Goal: Information Seeking & Learning: Learn about a topic

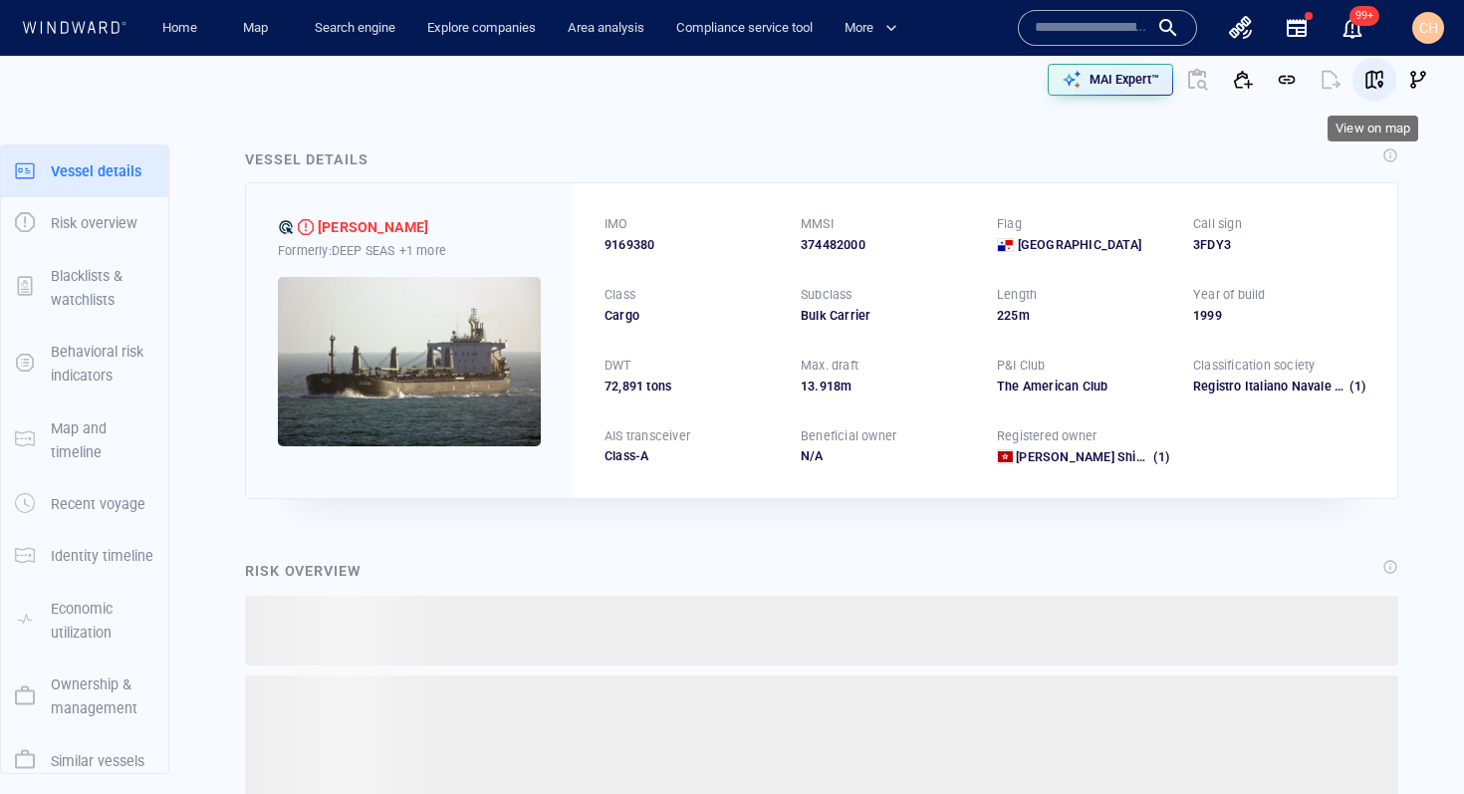
click at [1379, 76] on span "button" at bounding box center [1374, 80] width 20 height 20
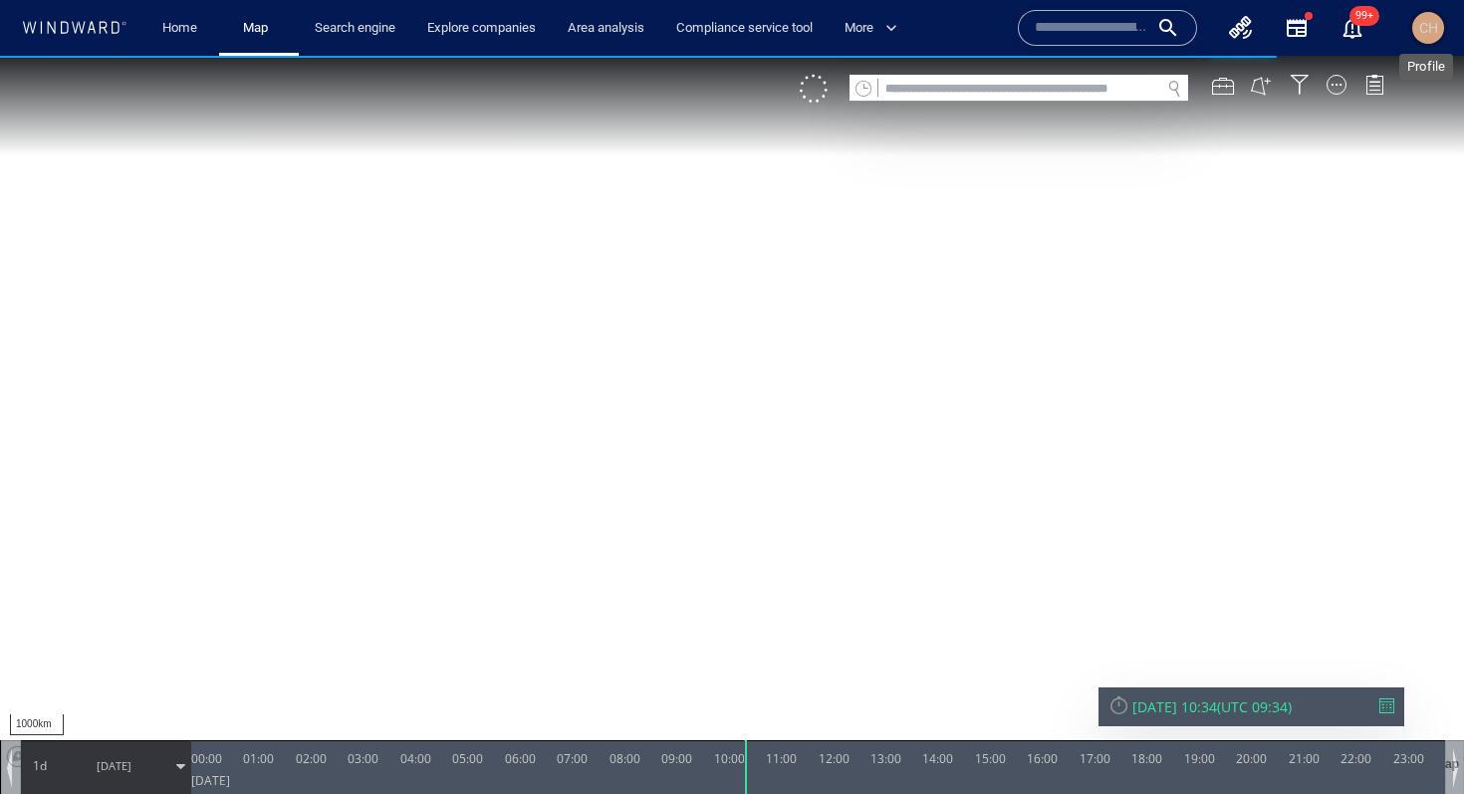
click at [1426, 24] on span "CH" at bounding box center [1428, 28] width 19 height 16
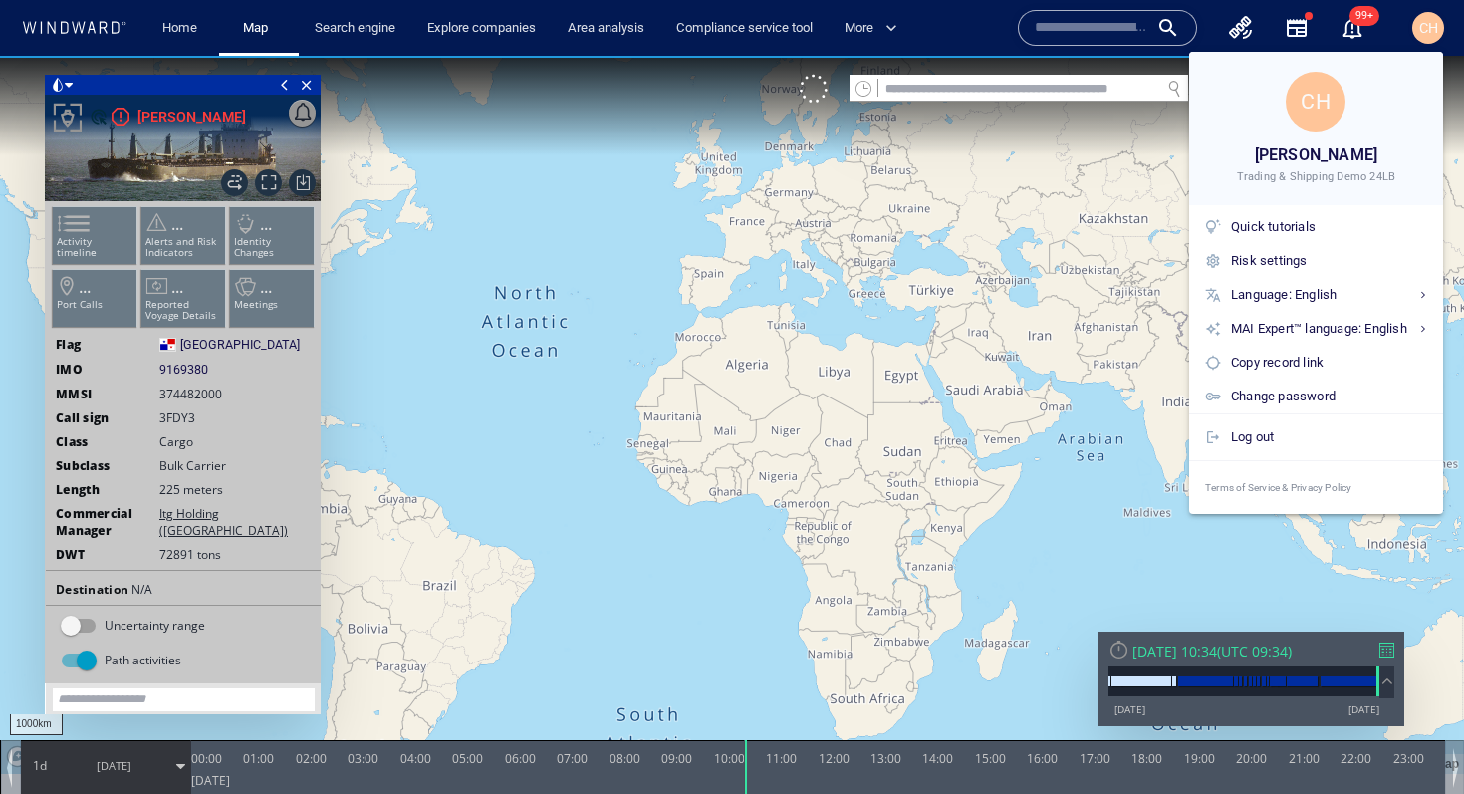
click at [1085, 195] on div at bounding box center [732, 397] width 1464 height 794
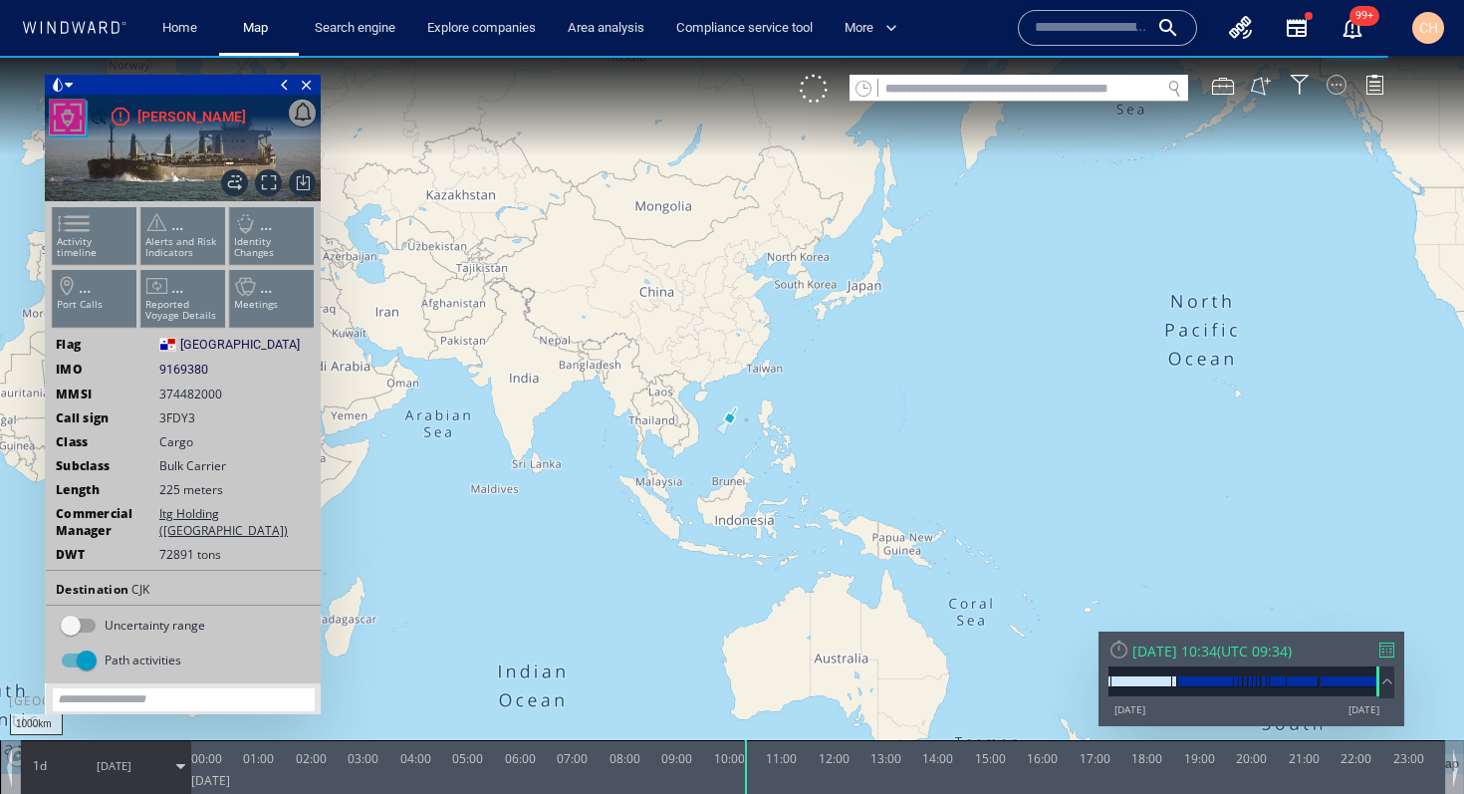
click at [1331, 81] on div at bounding box center [1337, 85] width 20 height 20
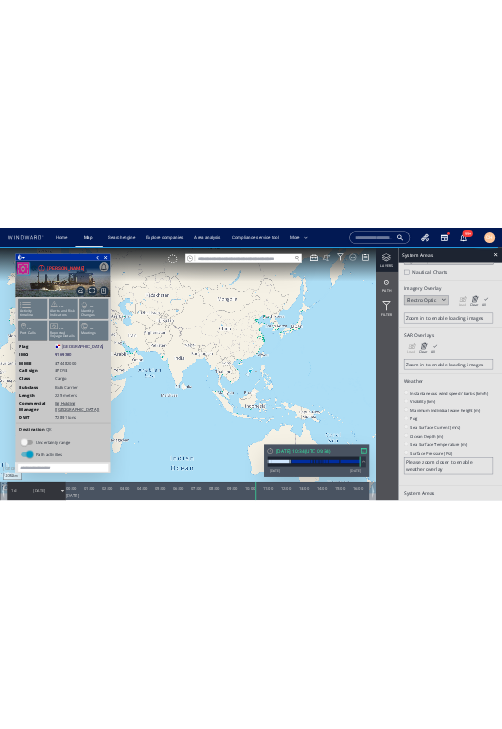
scroll to position [61, 0]
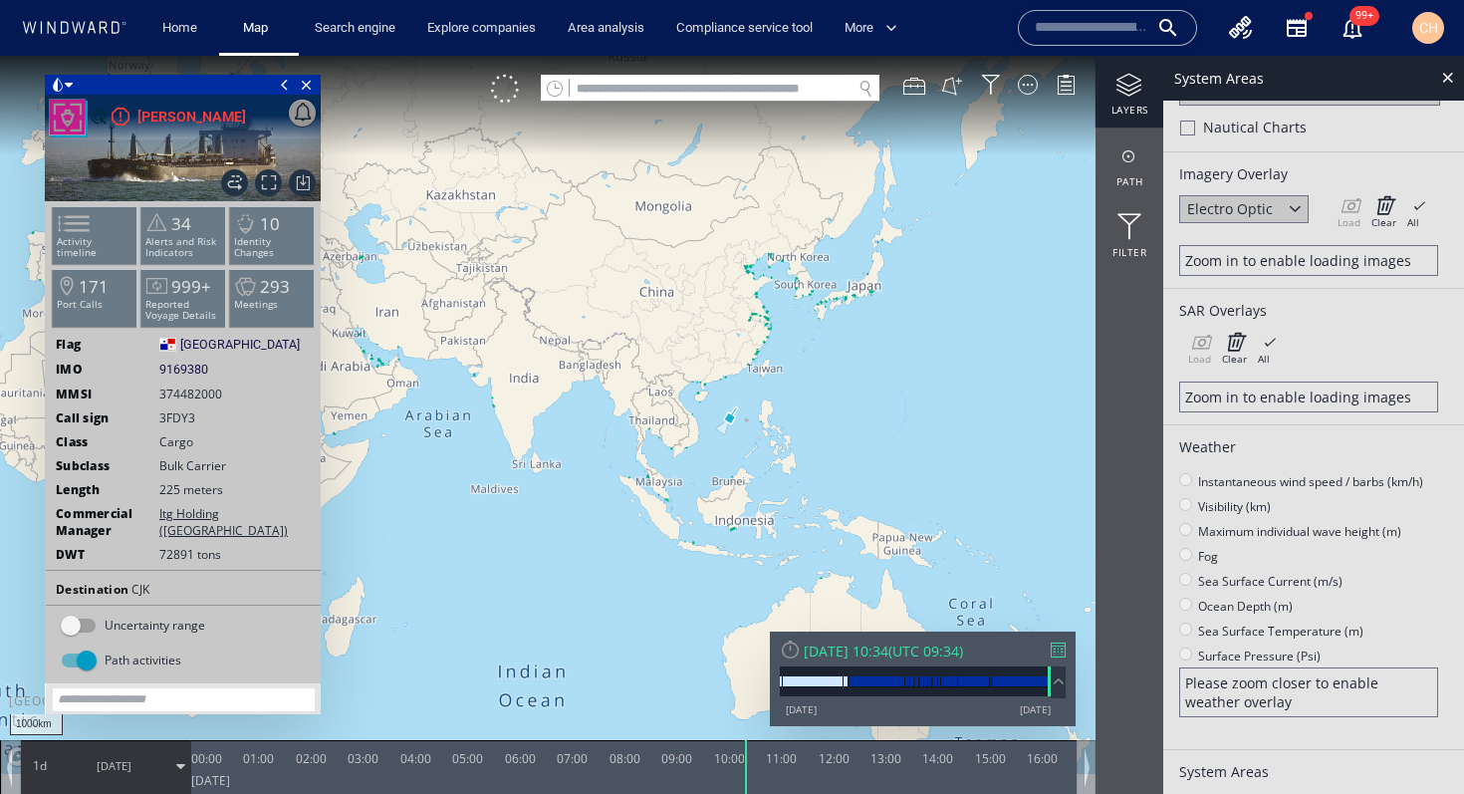
drag, startPoint x: 594, startPoint y: 411, endPoint x: 652, endPoint y: 410, distance: 58.8
click at [652, 410] on canvas "Map" at bounding box center [732, 415] width 1464 height 718
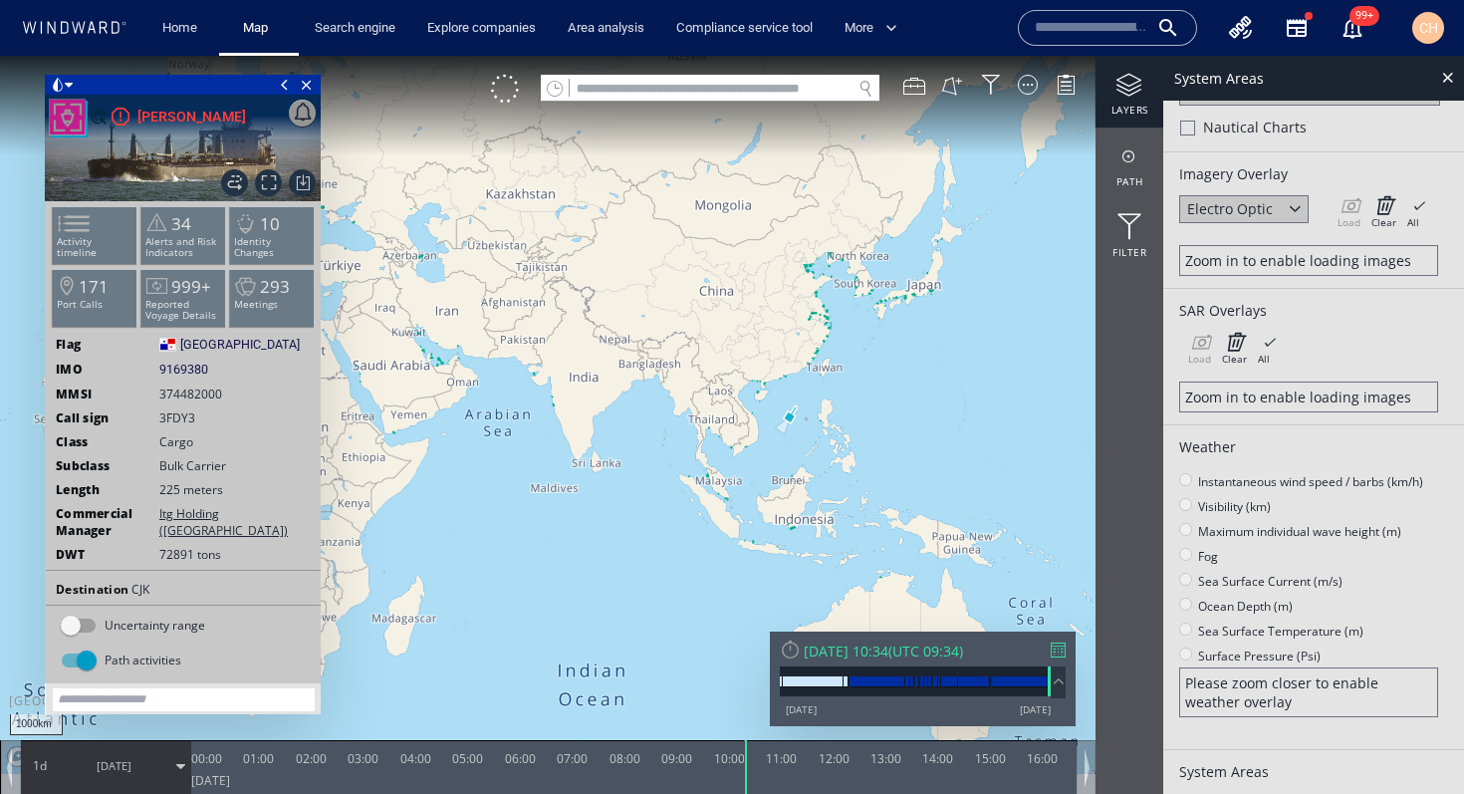
click at [737, 456] on canvas "Map" at bounding box center [732, 415] width 1464 height 718
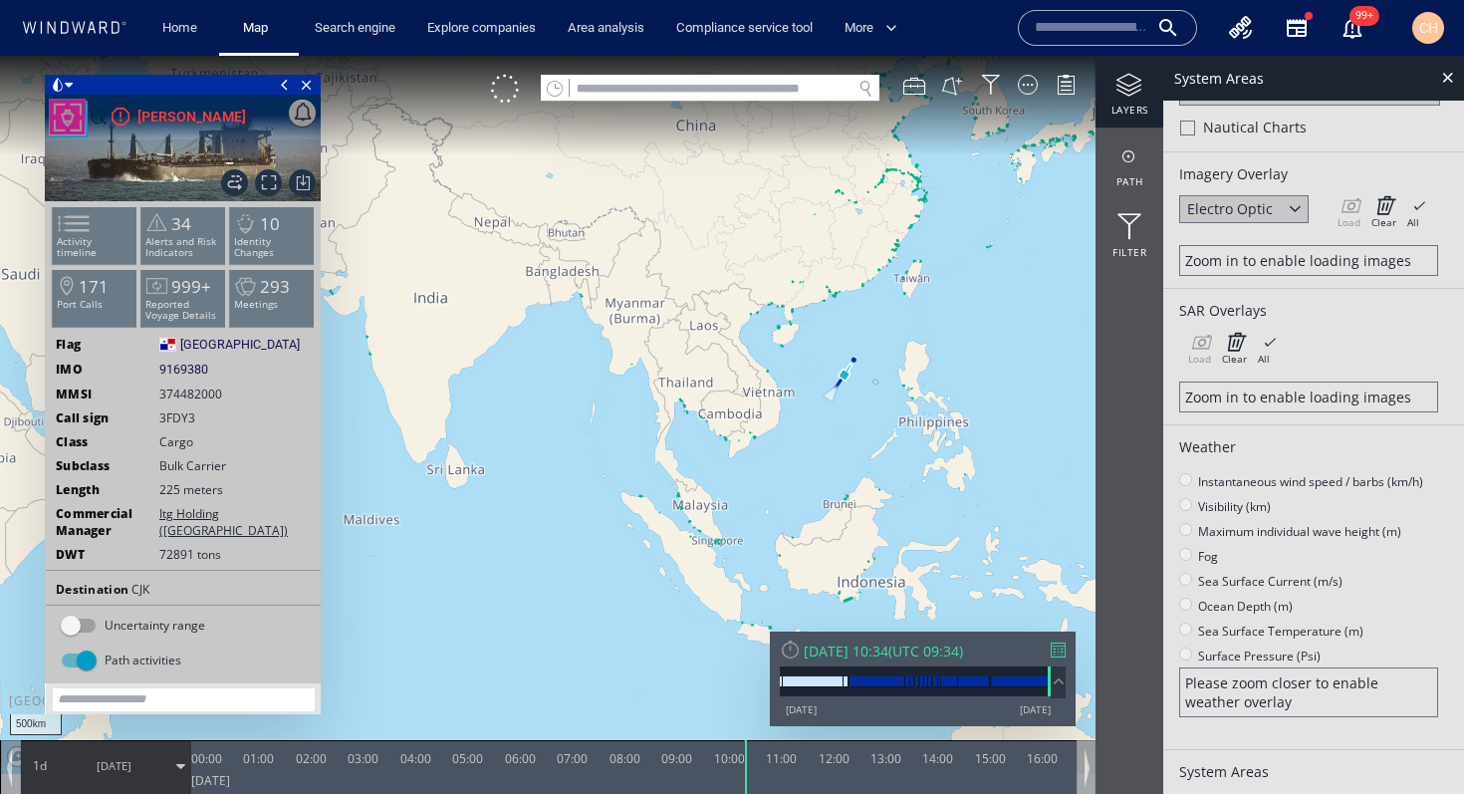
click at [737, 456] on canvas "Map" at bounding box center [732, 415] width 1464 height 718
click at [736, 456] on canvas "Map" at bounding box center [732, 415] width 1464 height 718
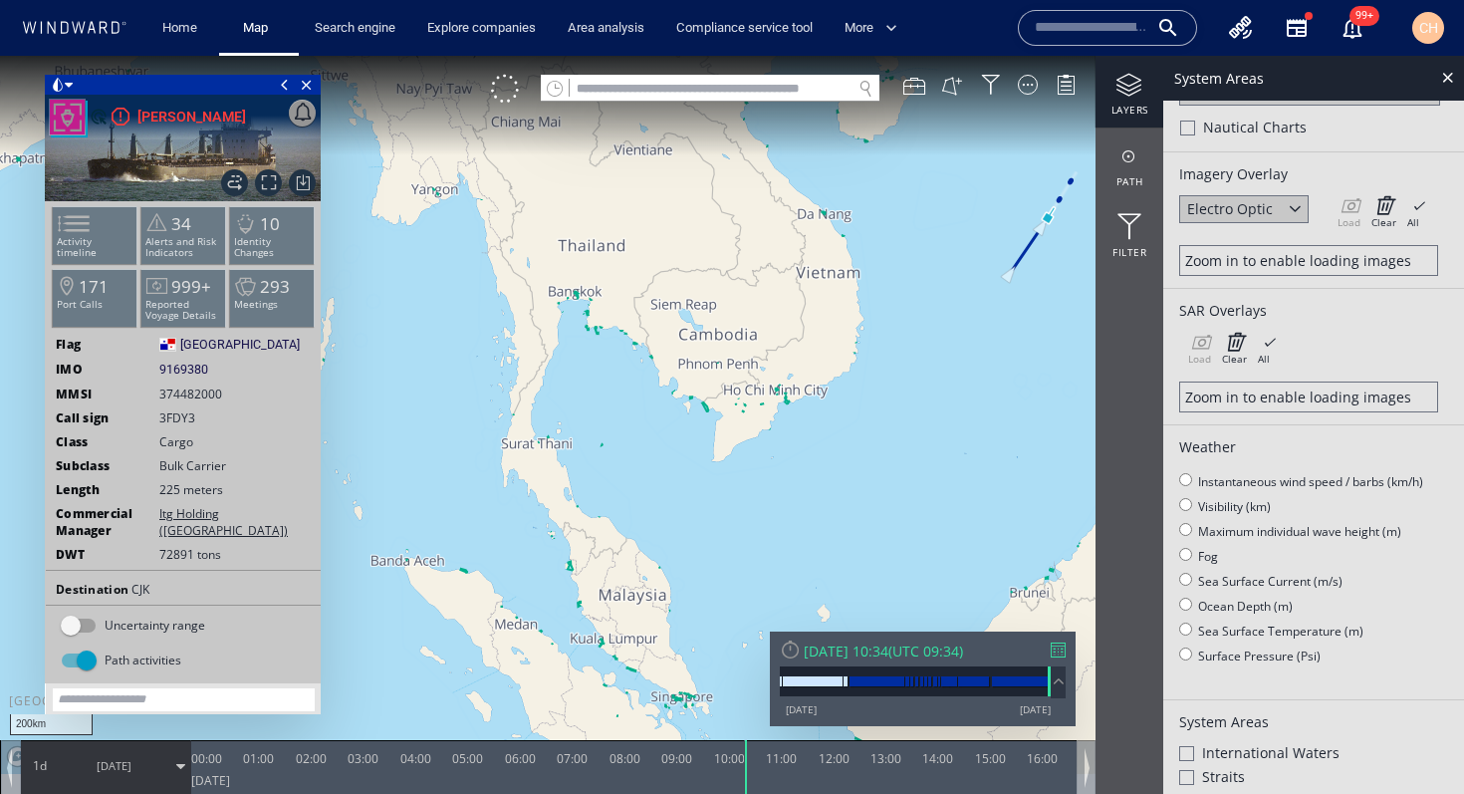
click at [737, 453] on canvas "Map" at bounding box center [732, 415] width 1464 height 718
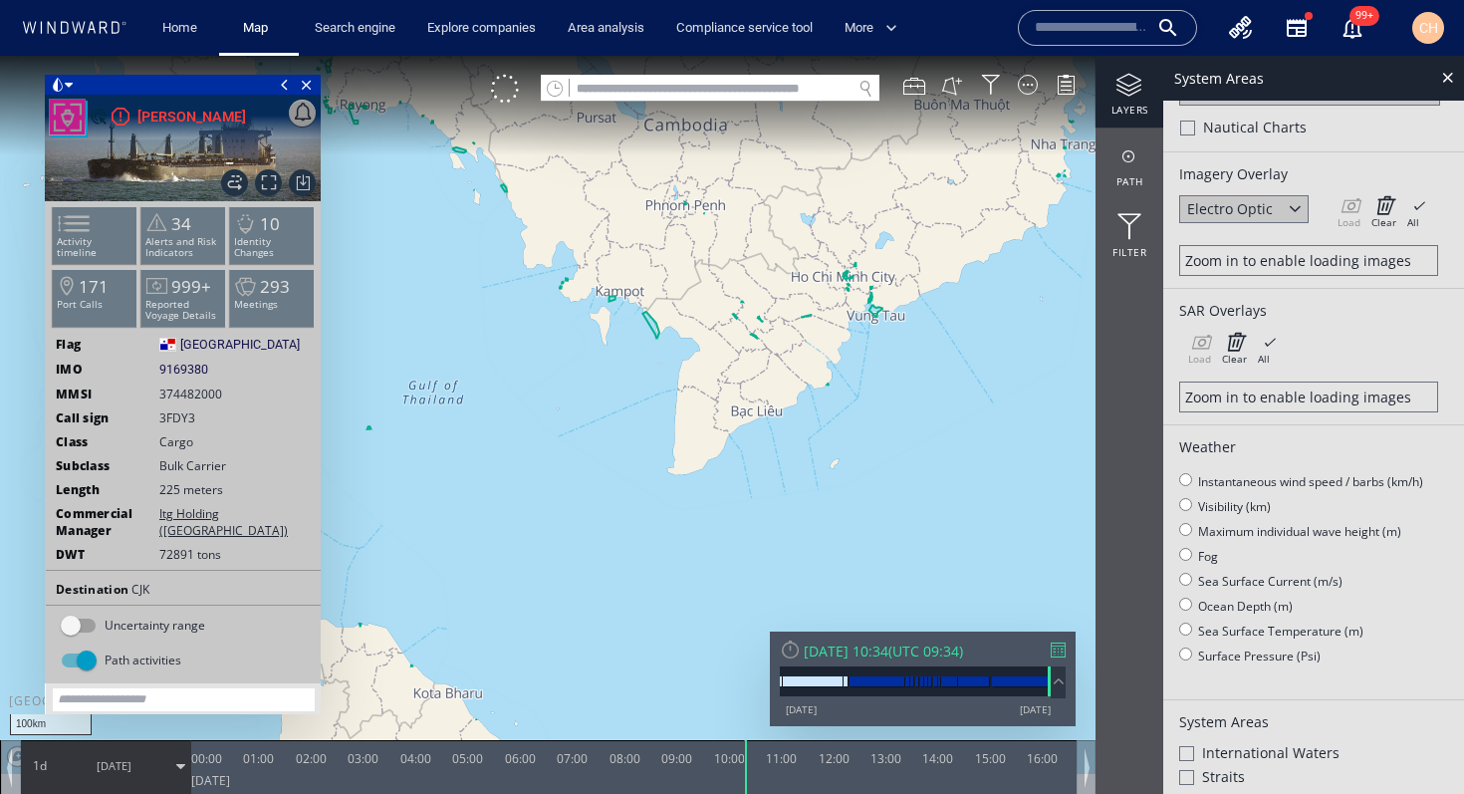
click at [757, 437] on canvas "Map" at bounding box center [732, 415] width 1464 height 718
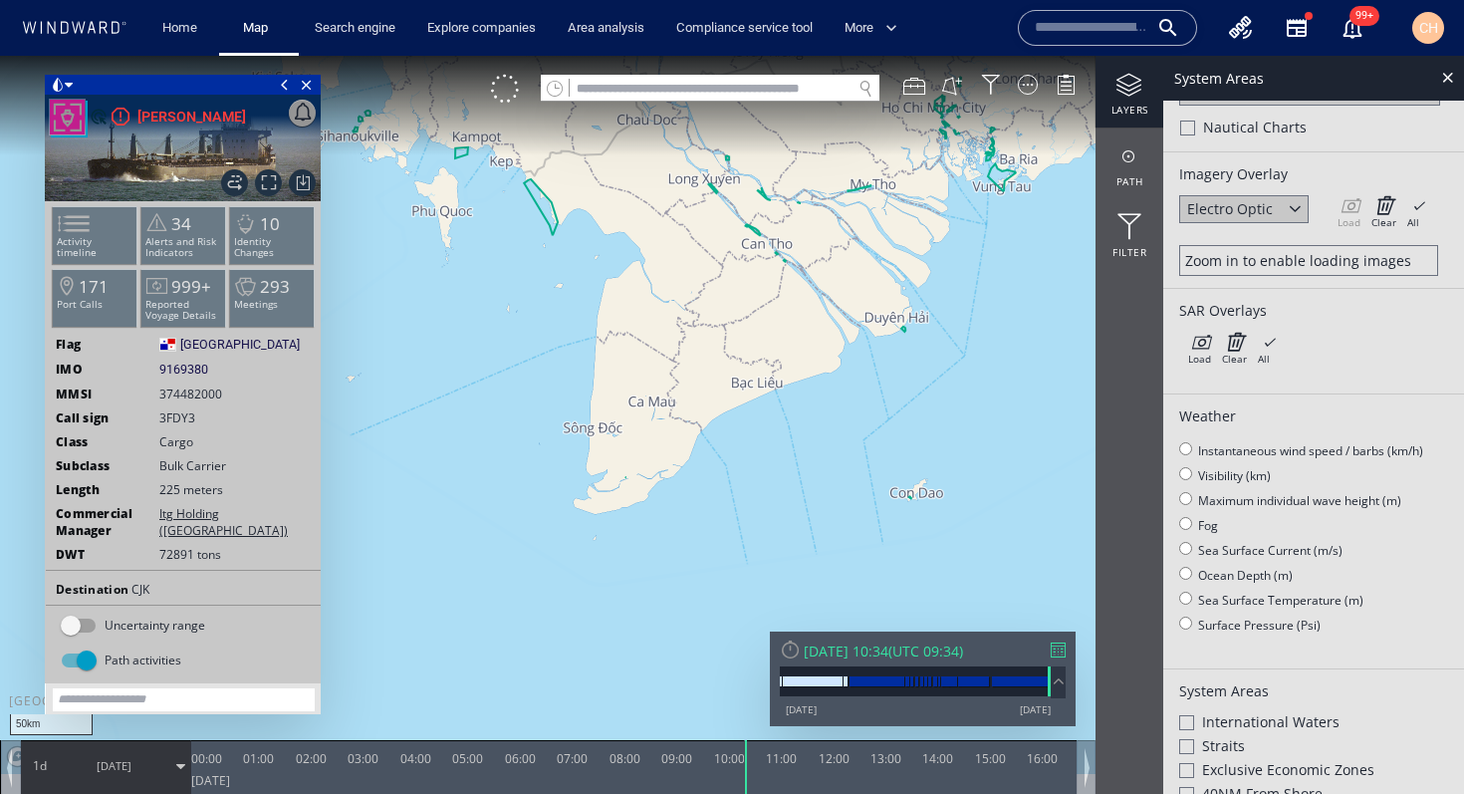
click at [759, 421] on canvas "Map" at bounding box center [732, 415] width 1464 height 718
drag, startPoint x: 761, startPoint y: 383, endPoint x: 763, endPoint y: 541, distance: 157.4
click at [763, 542] on canvas "Map" at bounding box center [732, 415] width 1464 height 718
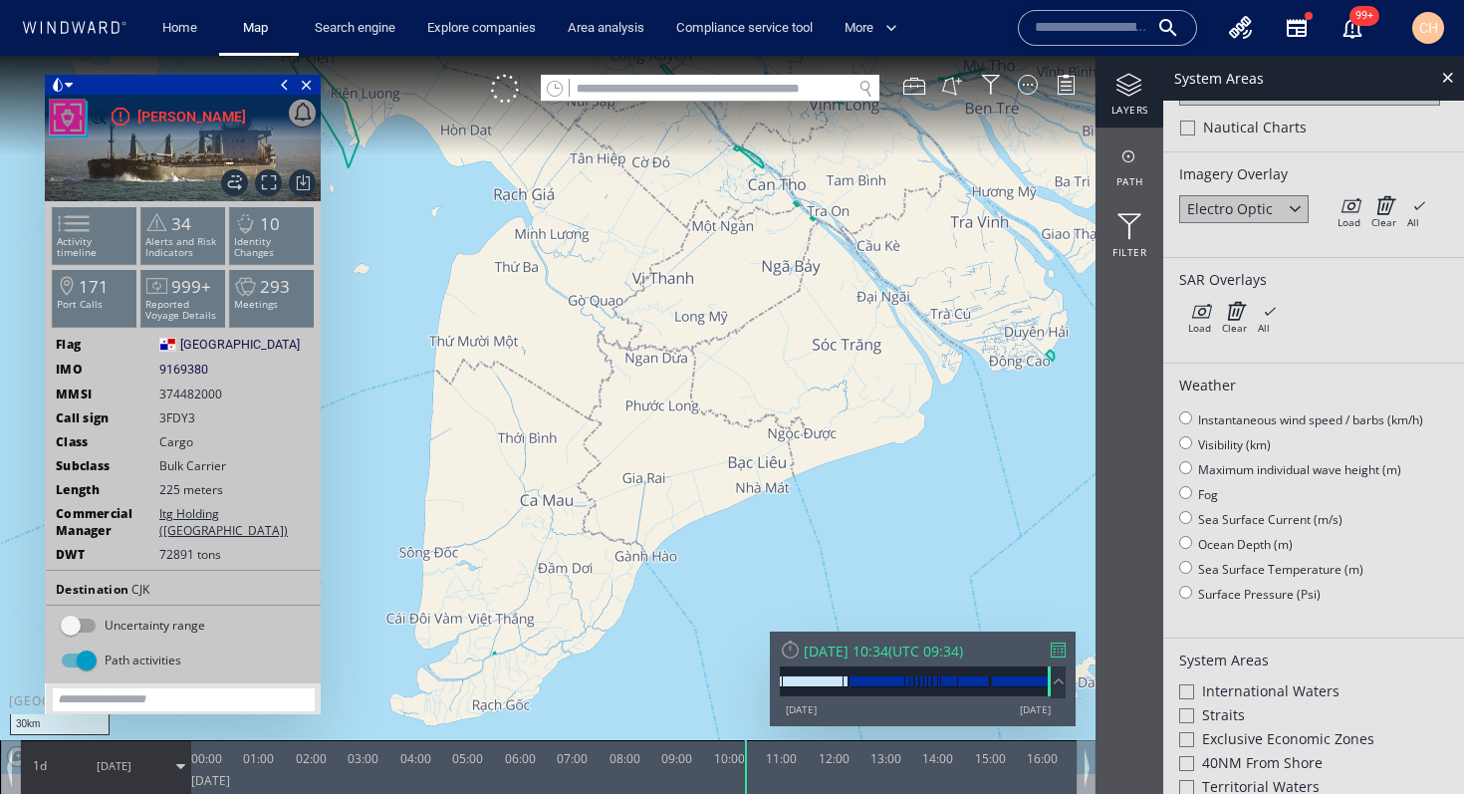
click at [1184, 123] on div at bounding box center [1187, 128] width 15 height 15
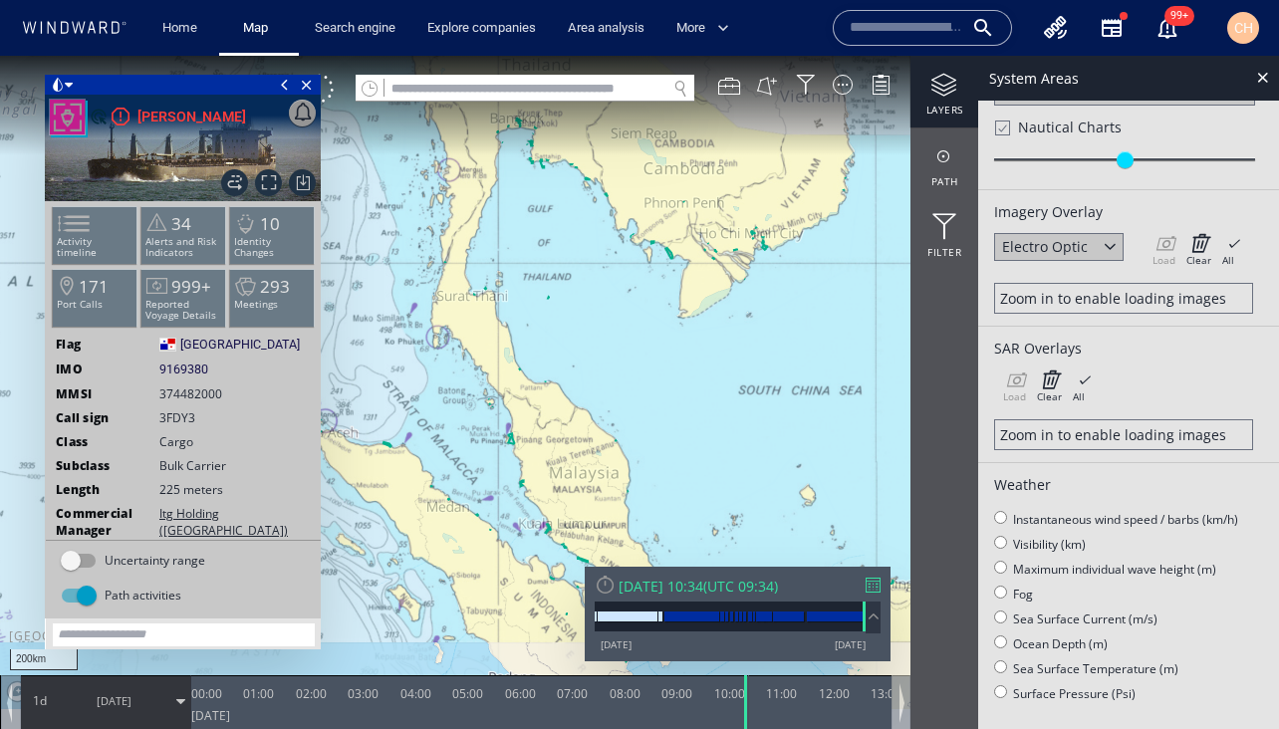
drag, startPoint x: 575, startPoint y: 440, endPoint x: 656, endPoint y: 291, distance: 170.2
click at [657, 291] on canvas "Map" at bounding box center [639, 382] width 1279 height 653
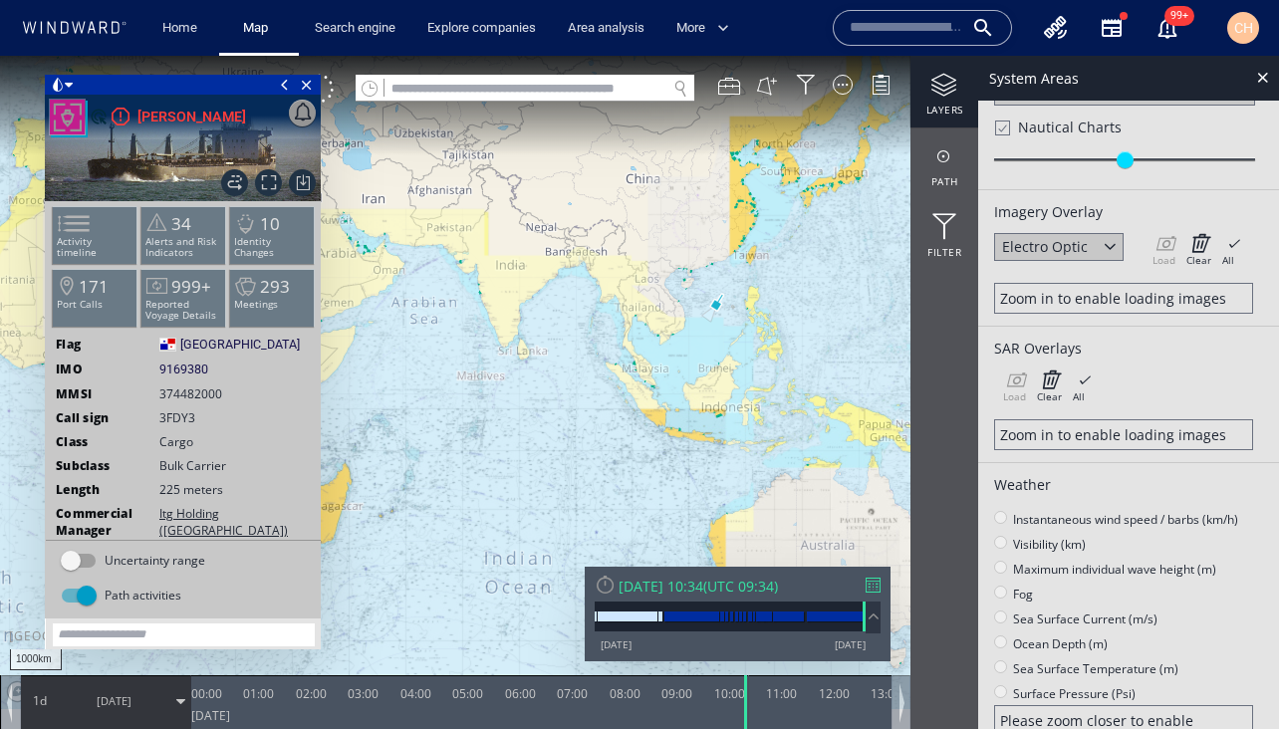
drag, startPoint x: 577, startPoint y: 347, endPoint x: 685, endPoint y: 385, distance: 115.3
click at [685, 385] on canvas "Map" at bounding box center [639, 382] width 1279 height 653
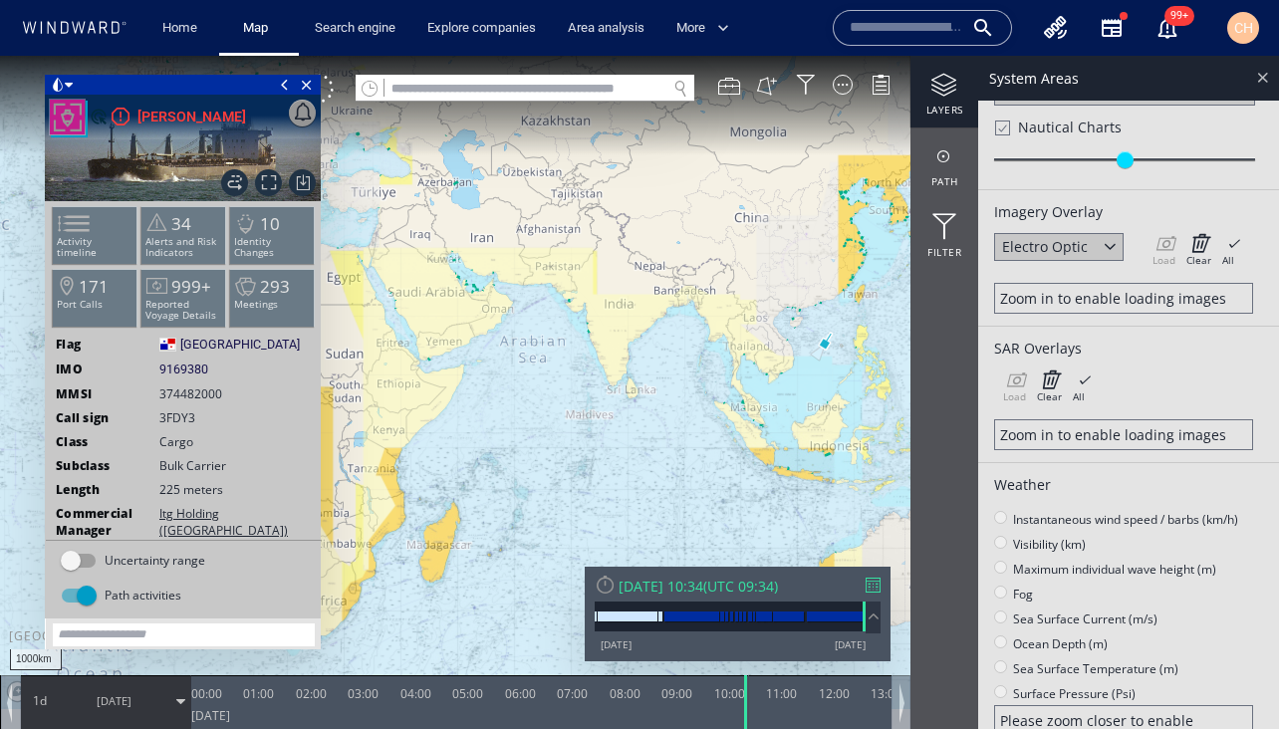
click at [1262, 74] on div at bounding box center [1262, 77] width 23 height 23
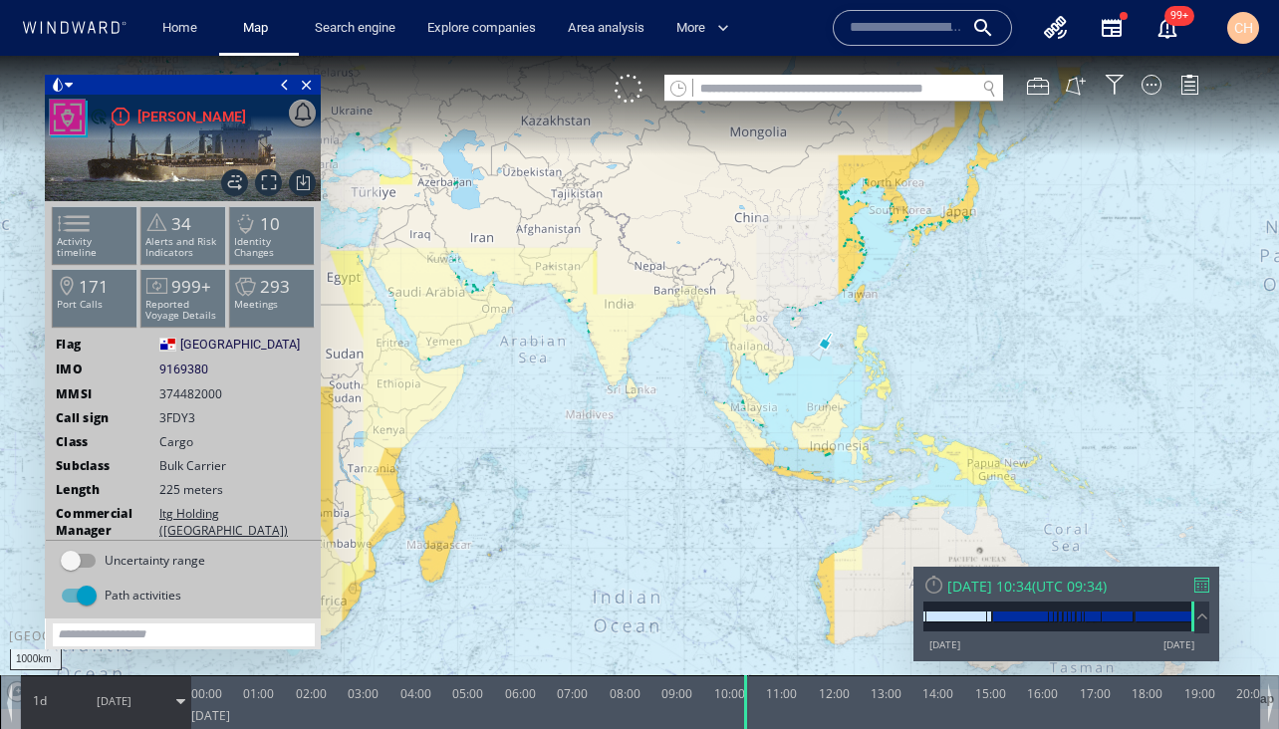
click at [902, 255] on canvas "Map" at bounding box center [639, 382] width 1279 height 653
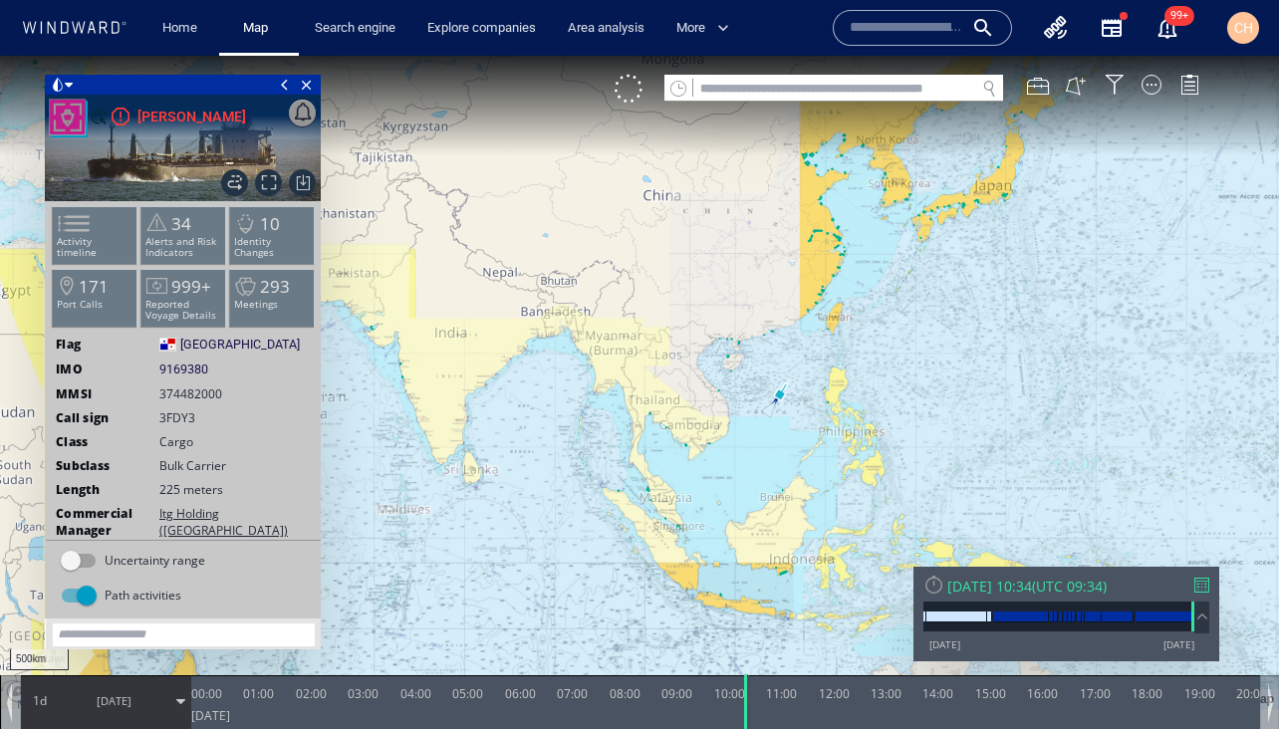
drag, startPoint x: 867, startPoint y: 204, endPoint x: 867, endPoint y: 342, distance: 137.4
click at [867, 342] on canvas "Map" at bounding box center [639, 382] width 1279 height 653
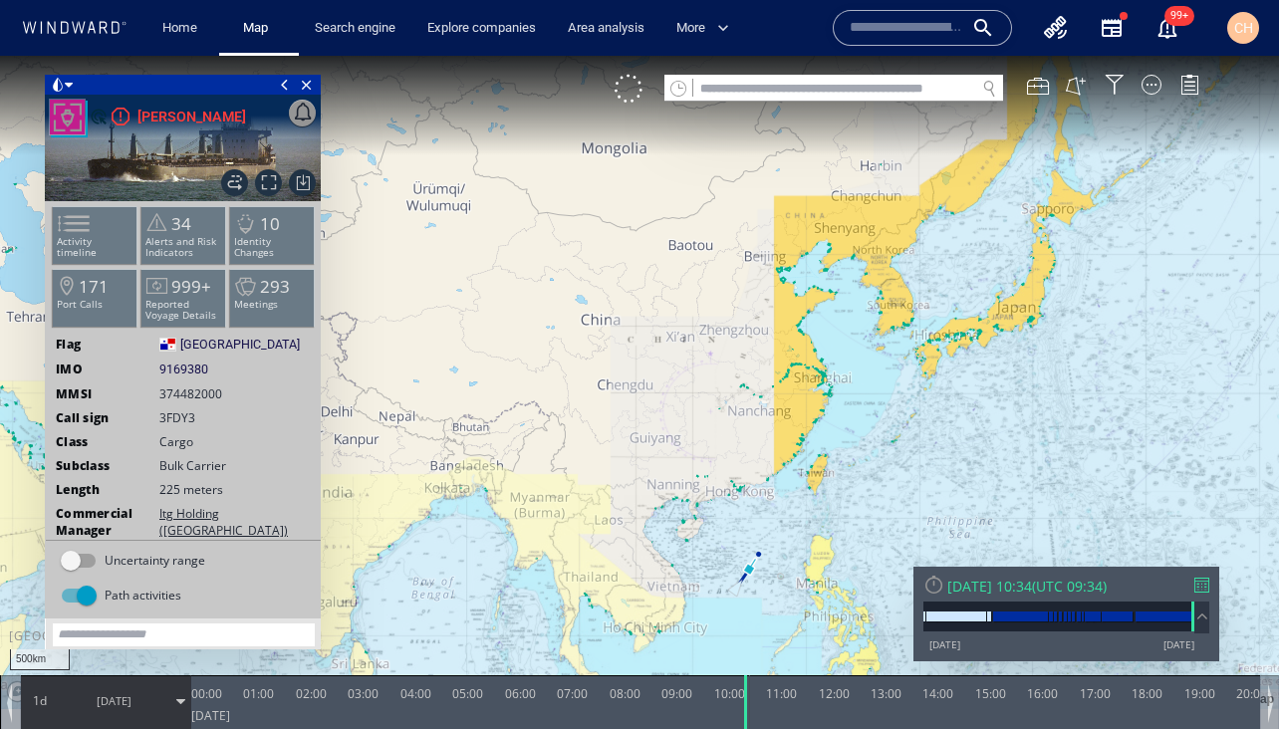
click at [855, 318] on canvas "Map" at bounding box center [639, 382] width 1279 height 653
